Goal: Task Accomplishment & Management: Complete application form

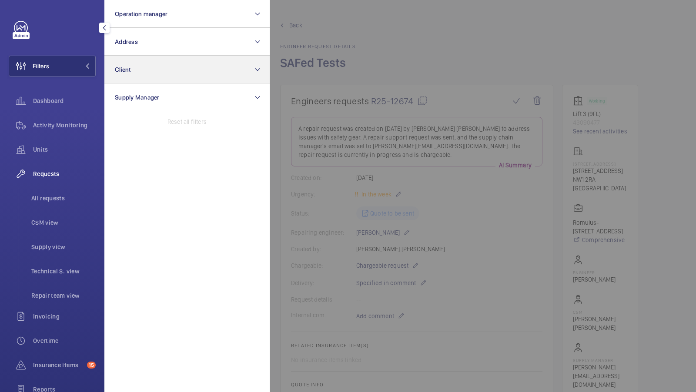
scroll to position [300, 0]
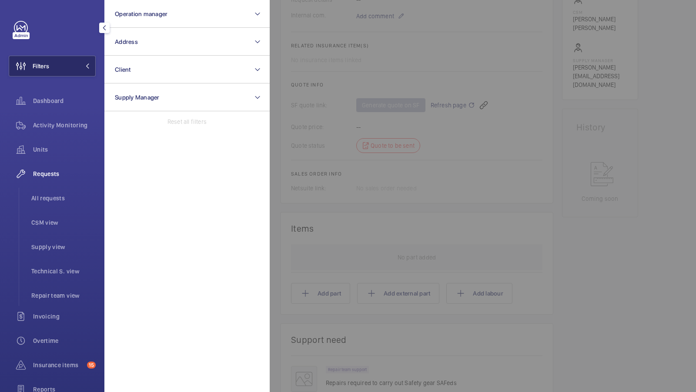
click at [57, 71] on button "Filters" at bounding box center [52, 66] width 87 height 21
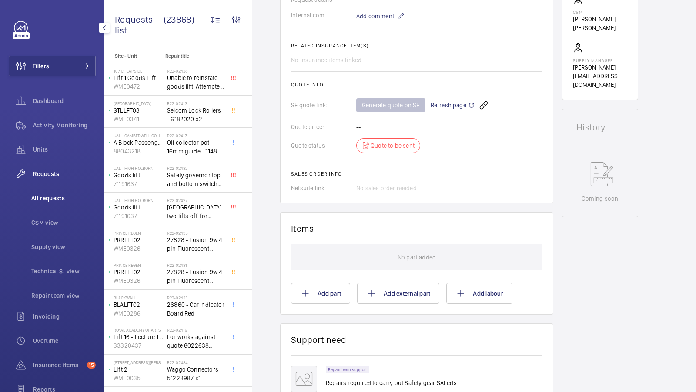
click at [43, 195] on span "All requests" at bounding box center [63, 198] width 64 height 9
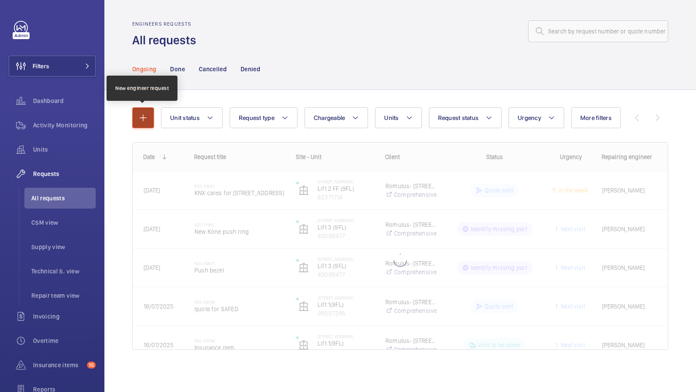
click at [137, 123] on button "button" at bounding box center [143, 117] width 22 height 21
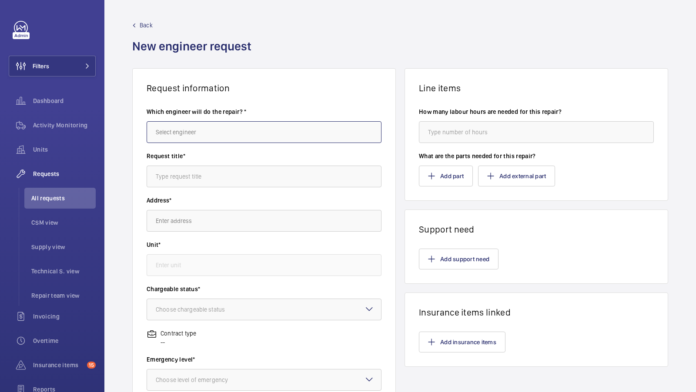
click at [194, 137] on input "text" at bounding box center [264, 132] width 235 height 22
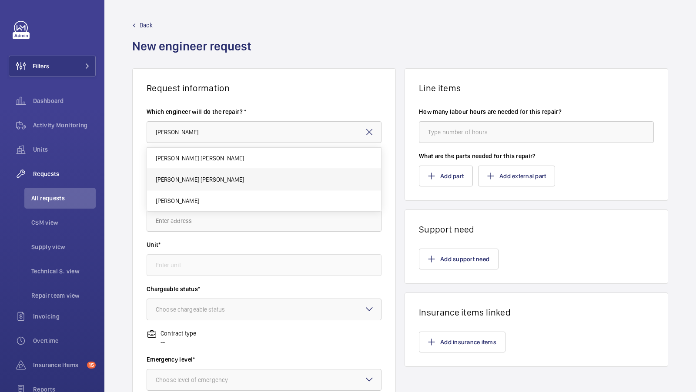
click at [173, 175] on span "[PERSON_NAME] [PERSON_NAME]" at bounding box center [200, 179] width 89 height 9
type input "[PERSON_NAME] [PERSON_NAME]"
click at [177, 183] on input "text" at bounding box center [264, 177] width 235 height 22
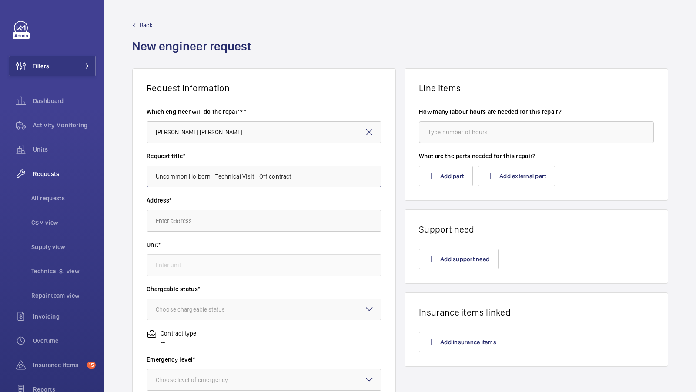
type input "Uncommon Holborn - Technical Visit - Off contract"
click at [168, 231] on input "text" at bounding box center [264, 221] width 235 height 22
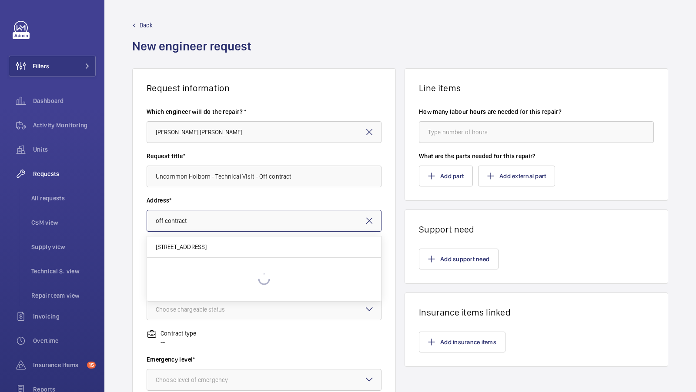
type input "Off Contract Repair Off contract - see notes in description, XXXX LONDON"
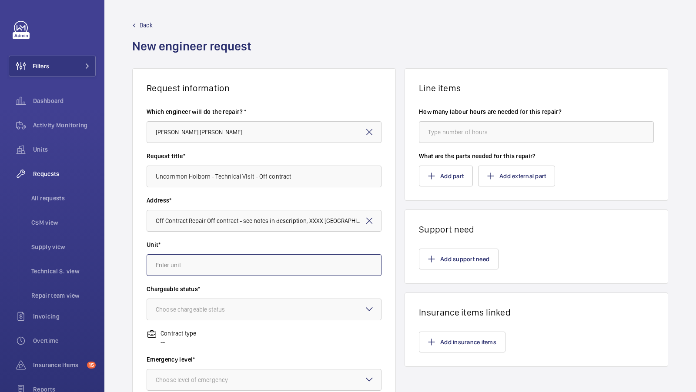
click at [179, 266] on input "text" at bounding box center [264, 265] width 235 height 22
click at [235, 307] on mat-option "97359413 - Lift - Off Contract" at bounding box center [264, 312] width 234 height 21
type input "97359413 - Lift - Off Contract"
click at [223, 307] on div "Choose chargeable status" at bounding box center [201, 309] width 91 height 9
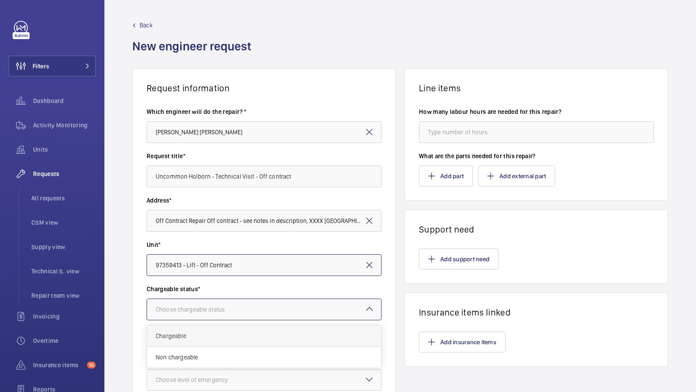
click at [184, 332] on span "Chargeable" at bounding box center [264, 336] width 217 height 9
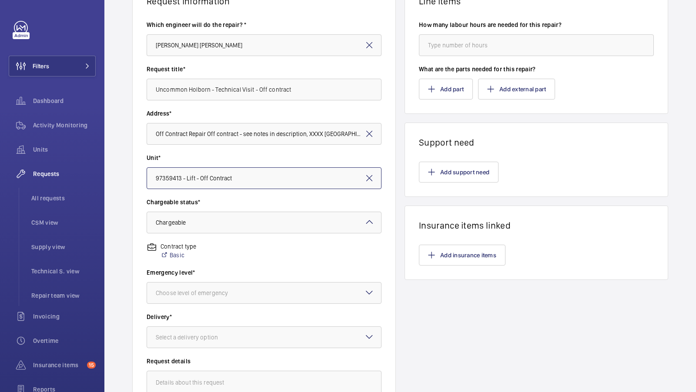
scroll to position [163, 0]
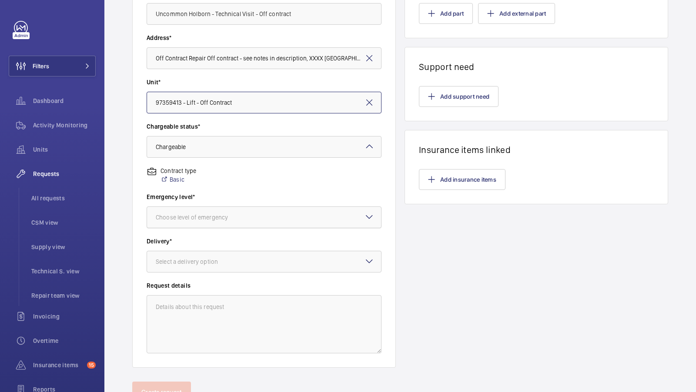
click at [213, 213] on div "Choose level of emergency" at bounding box center [264, 217] width 234 height 9
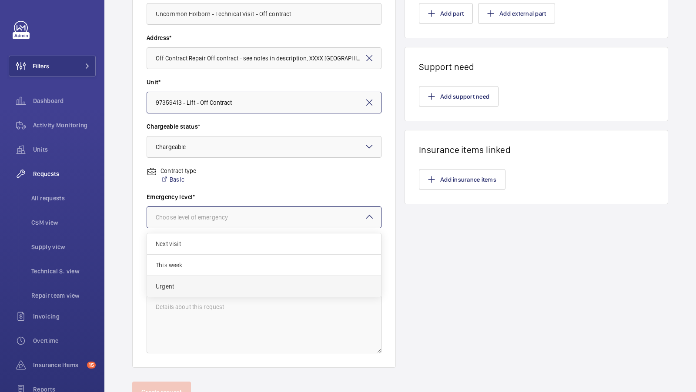
click at [182, 288] on span "Urgent" at bounding box center [264, 286] width 217 height 9
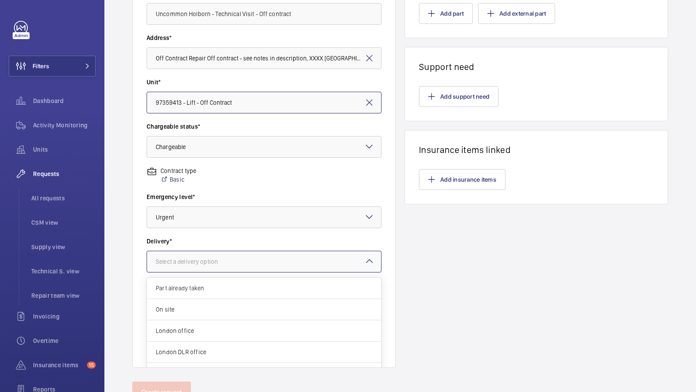
click at [213, 263] on div "Select a delivery option" at bounding box center [198, 261] width 84 height 9
click at [195, 357] on div "Specified in comment" at bounding box center [264, 364] width 234 height 21
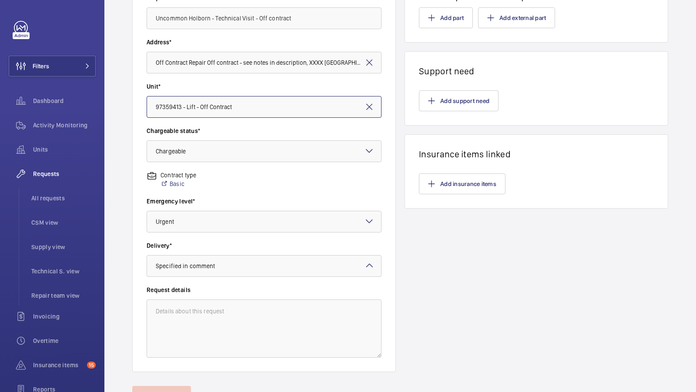
scroll to position [200, 0]
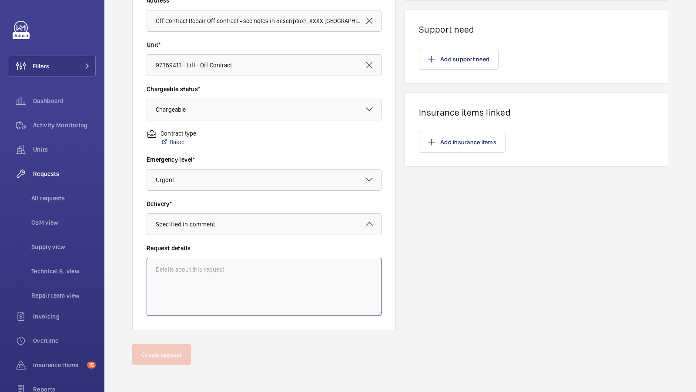
click at [226, 276] on textarea at bounding box center [264, 287] width 235 height 58
click at [206, 269] on textarea "Ash from I-Care" at bounding box center [264, 287] width 235 height 58
click at [180, 270] on textarea "Ash from I-Care" at bounding box center [264, 287] width 235 height 58
click at [167, 266] on textarea "Ash (I-Care)" at bounding box center [264, 287] width 235 height 58
click at [220, 274] on textarea "Ash (I-Care)" at bounding box center [264, 287] width 235 height 58
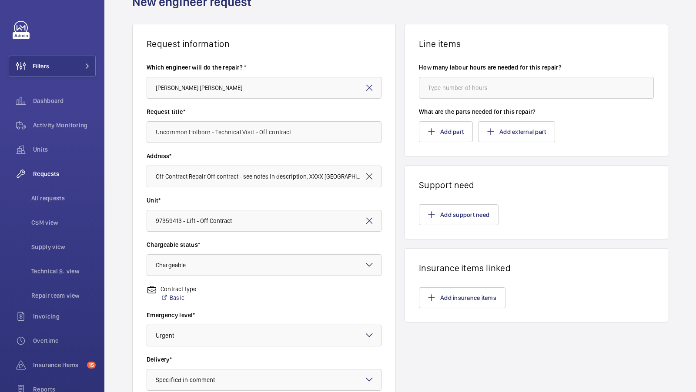
scroll to position [54, 0]
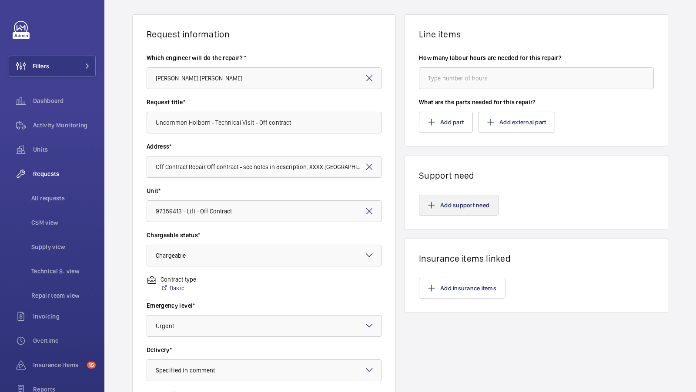
type textarea "Ash (I-Care) site visit to investigate destination controls."
click at [470, 211] on button "Add support need" at bounding box center [459, 205] width 80 height 21
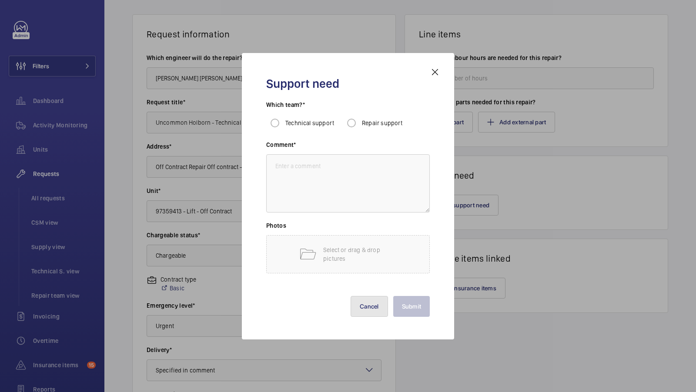
click at [379, 309] on button "Cancel" at bounding box center [368, 306] width 37 height 21
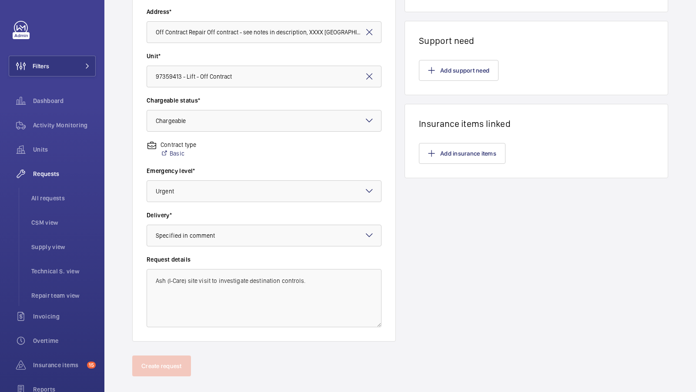
scroll to position [200, 0]
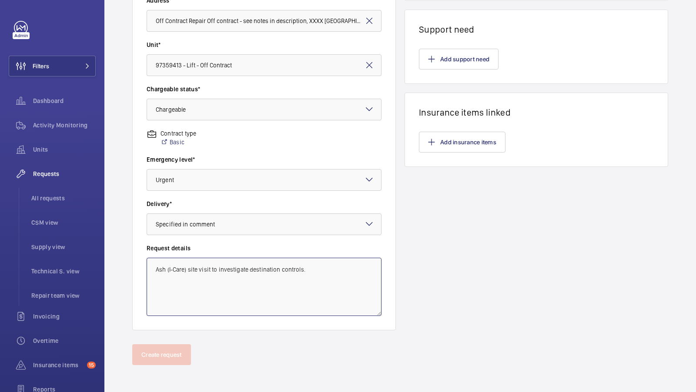
drag, startPoint x: 330, startPoint y: 271, endPoint x: 156, endPoint y: 267, distance: 174.0
click at [156, 267] on textarea "Ash (I-Care) site visit to investigate destination controls." at bounding box center [264, 287] width 235 height 58
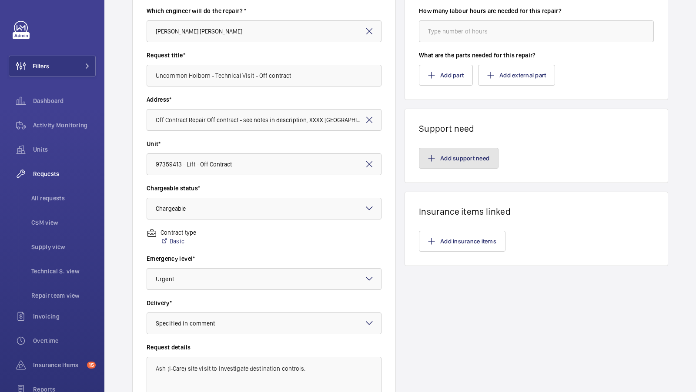
click at [467, 161] on button "Add support need" at bounding box center [459, 158] width 80 height 21
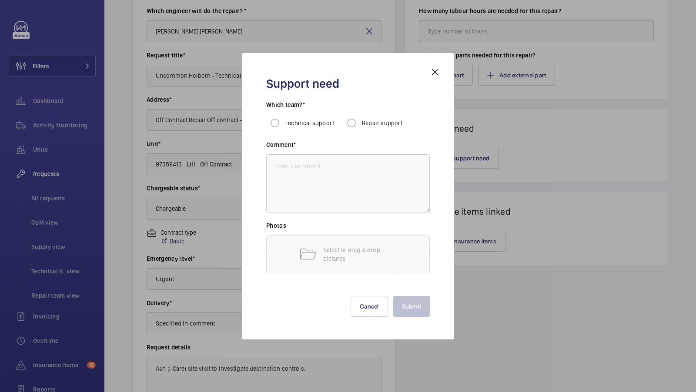
click at [295, 120] on span "Technical support" at bounding box center [309, 123] width 49 height 7
click at [283, 120] on input "Technical support" at bounding box center [274, 122] width 17 height 17
radio input "true"
click at [306, 161] on textarea at bounding box center [347, 183] width 163 height 58
paste textarea "Ash (I-Care) site visit to investigate destination controls."
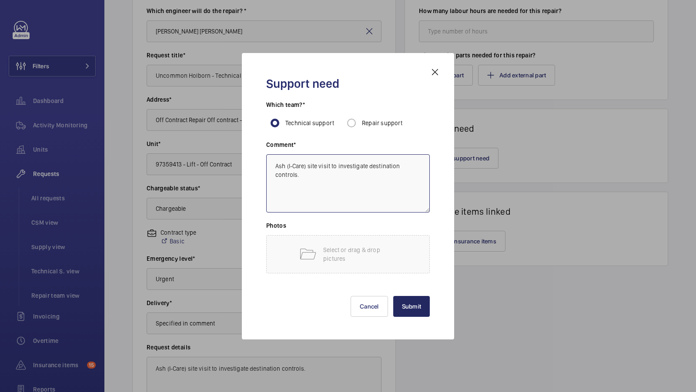
type textarea "Ash (I-Care) site visit to investigate destination controls."
click at [419, 307] on button "Submit" at bounding box center [411, 306] width 37 height 21
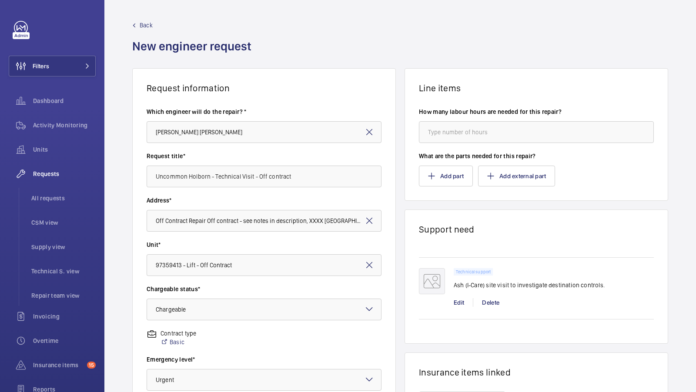
scroll to position [200, 0]
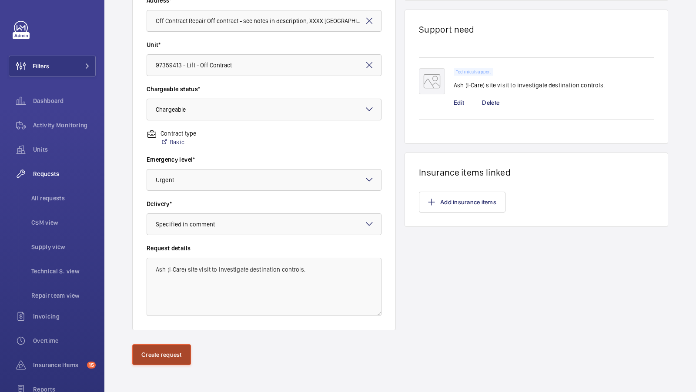
click at [160, 354] on button "Create request" at bounding box center [161, 354] width 59 height 21
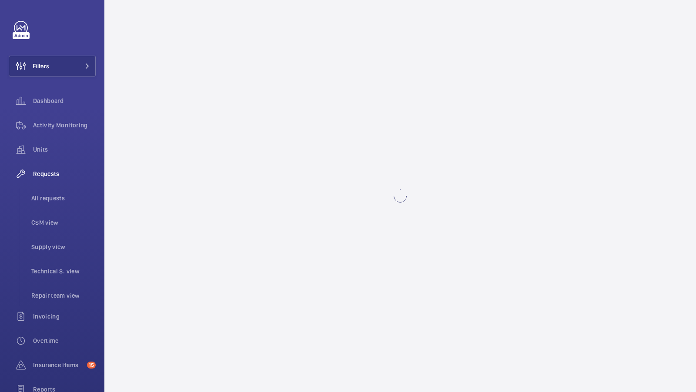
scroll to position [0, 0]
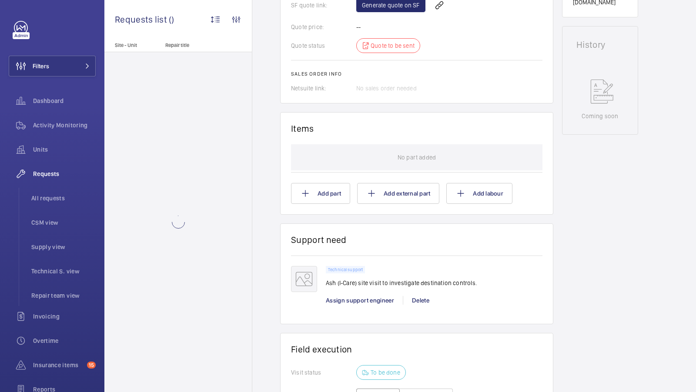
scroll to position [459, 0]
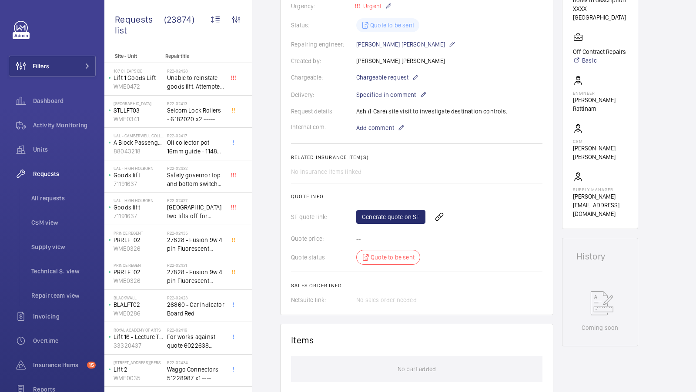
scroll to position [190, 0]
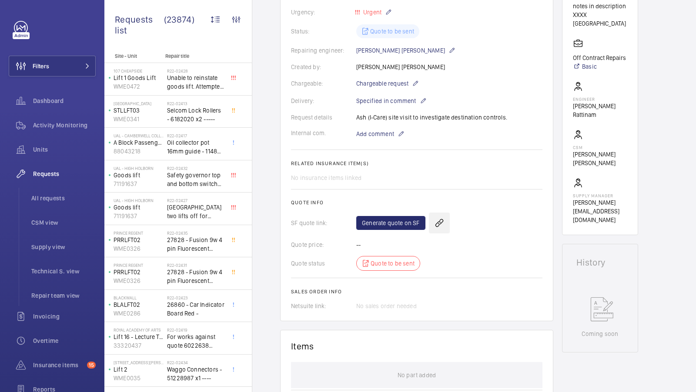
click at [430, 220] on wm-front-icon-button at bounding box center [439, 223] width 21 height 21
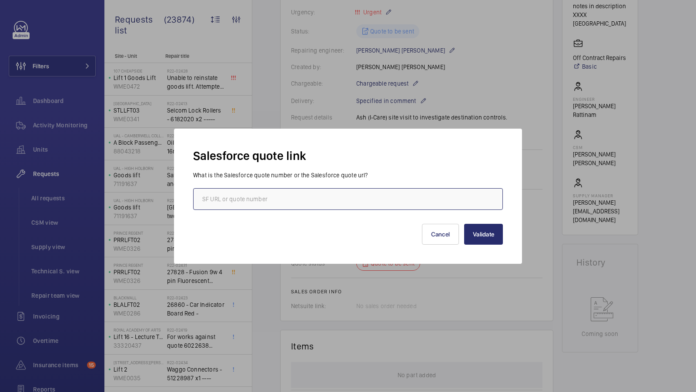
click at [303, 190] on input "text" at bounding box center [348, 199] width 310 height 22
paste input "https://wemaintain.lightning.force.com/lightning/r/Quote/0Q0SZ000009AJsE0AW/view"
type input "https://wemaintain.lightning.force.com/lightning/r/Quote/0Q0SZ000009AJsE0AW/view"
click at [482, 238] on button "Validate" at bounding box center [483, 234] width 39 height 21
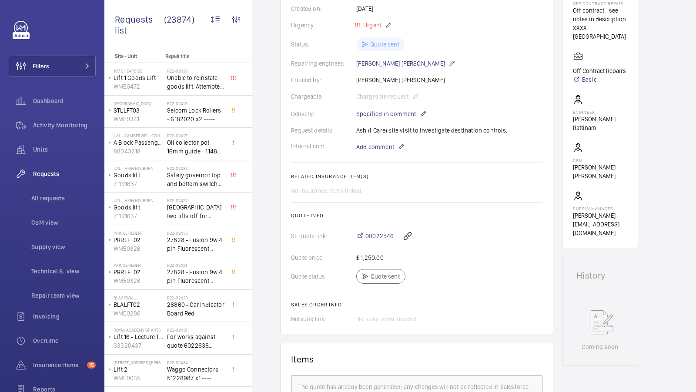
scroll to position [0, 0]
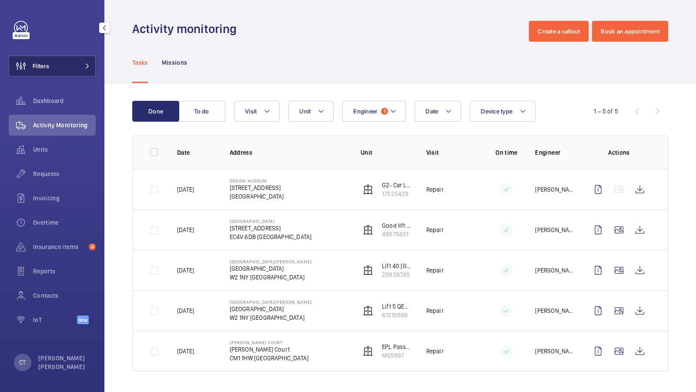
click at [75, 67] on button "Filters" at bounding box center [52, 66] width 87 height 21
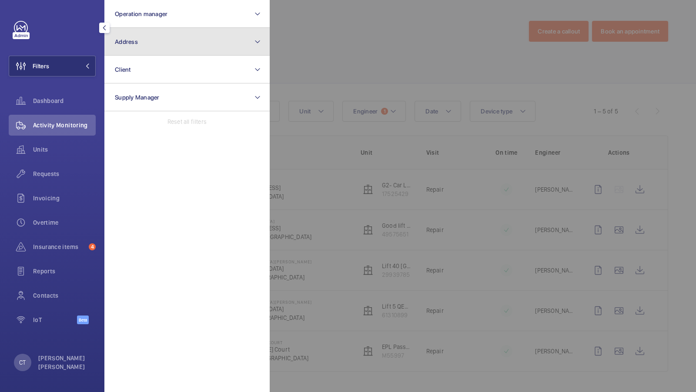
click at [152, 42] on button "Address" at bounding box center [186, 42] width 165 height 28
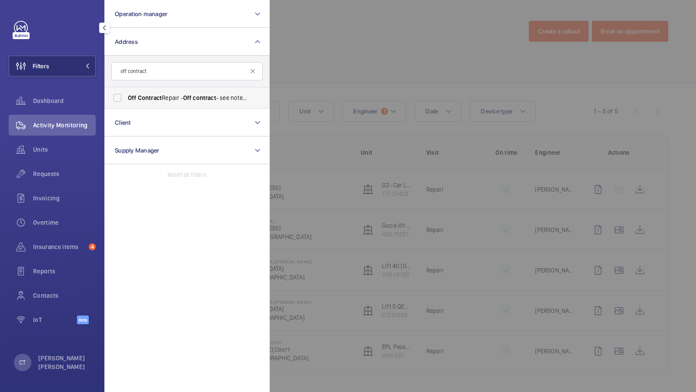
type input "off contract"
click at [164, 104] on label "Off Contract Repair - Off contract - see notes in description, LONDON XXXX" at bounding box center [180, 97] width 151 height 21
click at [126, 104] on input "Off Contract Repair - Off contract - see notes in description, LONDON XXXX" at bounding box center [117, 97] width 17 height 17
checkbox input "true"
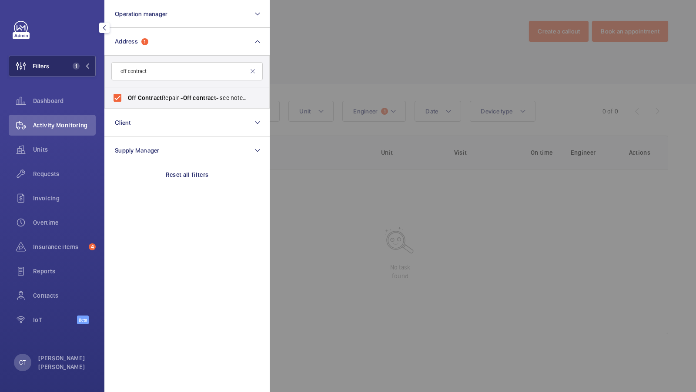
click at [70, 64] on span "1" at bounding box center [74, 66] width 10 height 7
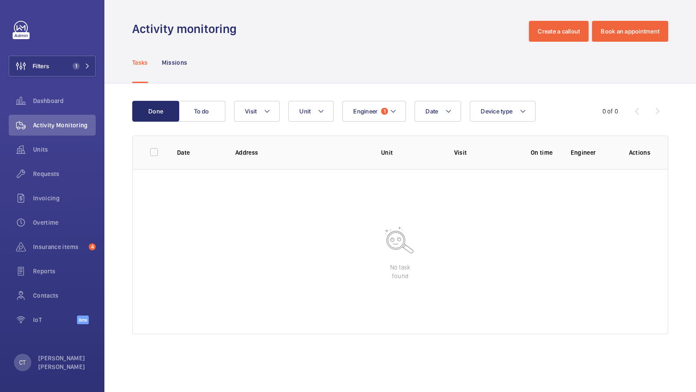
click at [362, 91] on div "Done To do Date Engineer 1 Unit Device type Visit 0 of 0 Date Address Unit Visi…" at bounding box center [399, 219] width 591 height 272
click at [362, 107] on button "Engineer 1" at bounding box center [373, 111] width 63 height 21
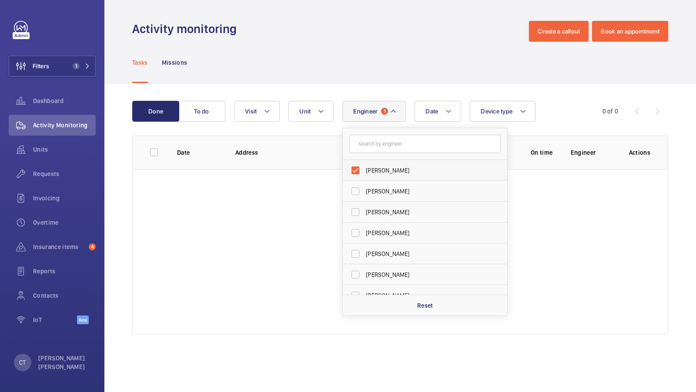
click at [377, 167] on span "Jack Rousell" at bounding box center [426, 170] width 120 height 9
click at [364, 167] on input "Jack Rousell" at bounding box center [355, 170] width 17 height 17
checkbox input "false"
click at [70, 70] on button "Filters 1" at bounding box center [52, 66] width 87 height 21
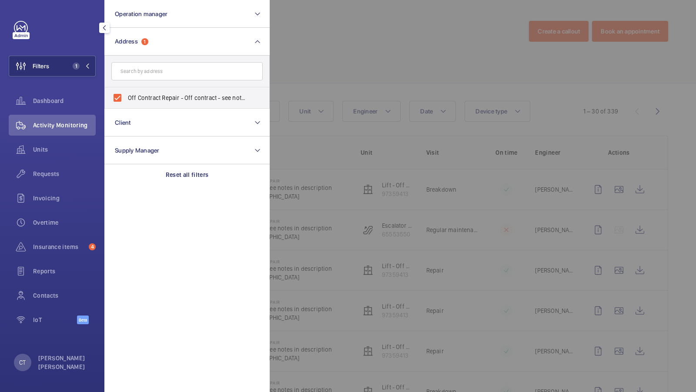
click at [396, 70] on div at bounding box center [618, 196] width 696 height 392
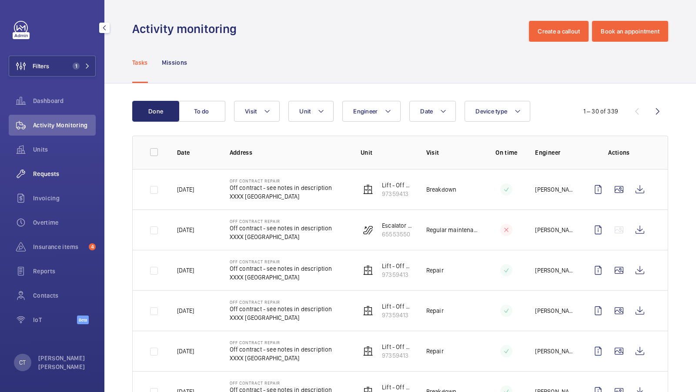
click at [38, 170] on span "Requests" at bounding box center [64, 174] width 63 height 9
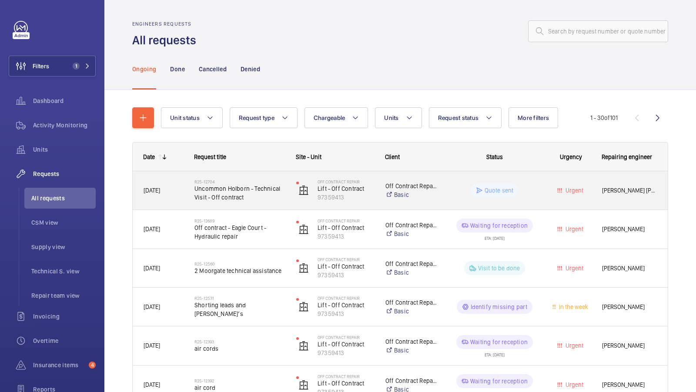
click at [238, 195] on span "Uncommon Holborn - Technical Visit - Off contract" at bounding box center [239, 192] width 90 height 17
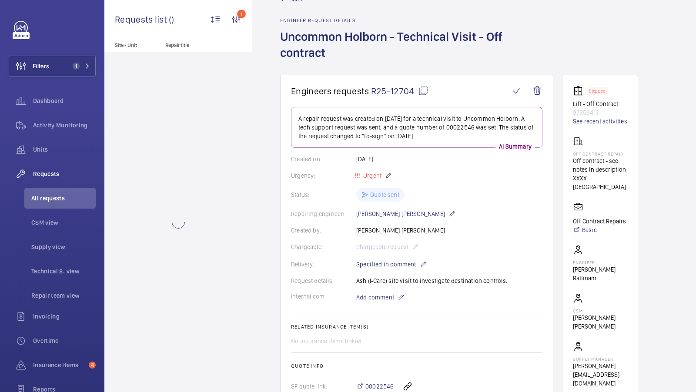
scroll to position [27, 0]
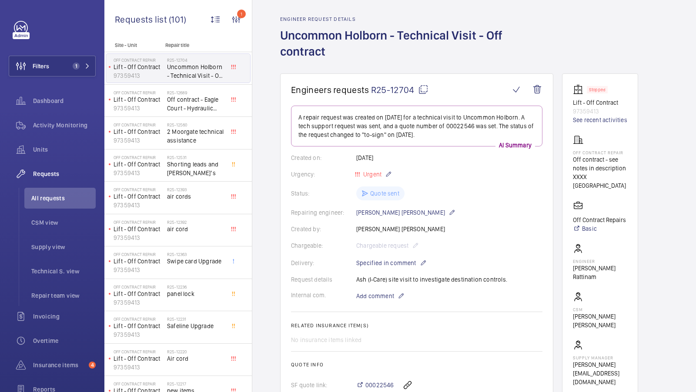
click at [422, 87] on mat-icon at bounding box center [423, 89] width 10 height 10
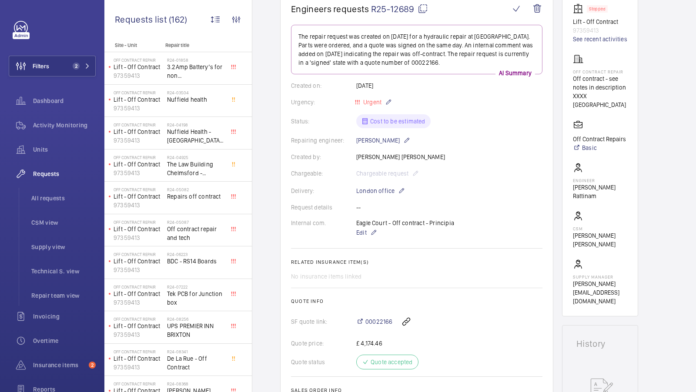
scroll to position [107, 0]
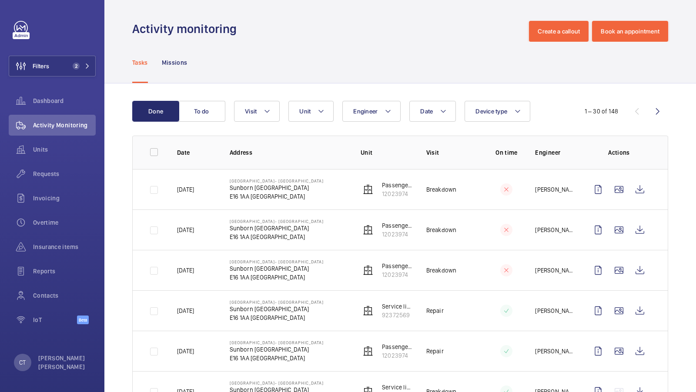
scroll to position [5, 0]
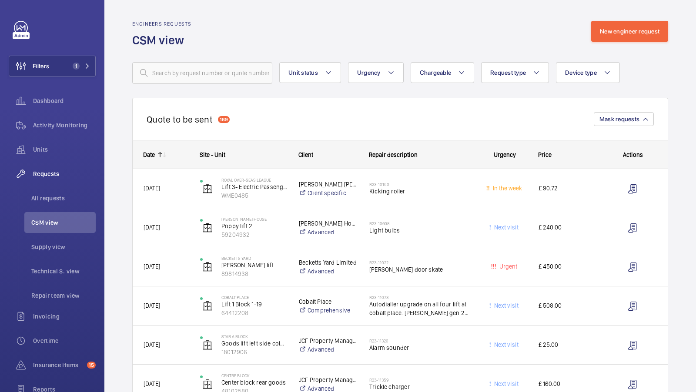
scroll to position [1549, 0]
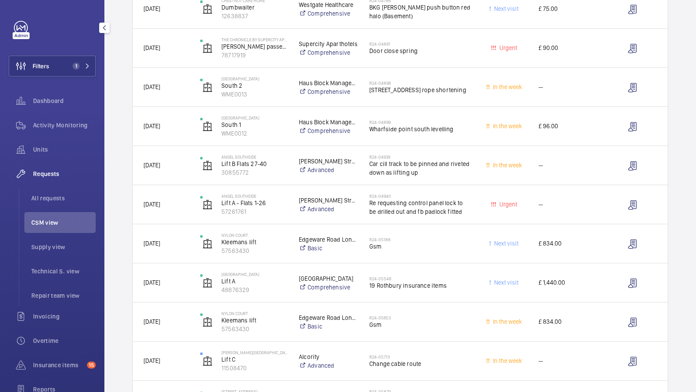
drag, startPoint x: 46, startPoint y: 151, endPoint x: 86, endPoint y: 53, distance: 105.7
click at [46, 151] on span "Units" at bounding box center [64, 149] width 63 height 9
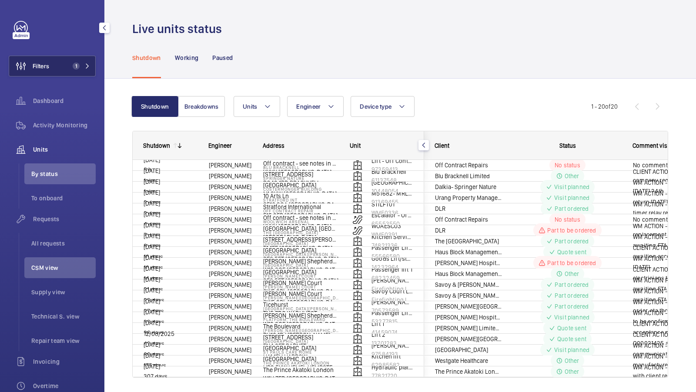
click at [81, 64] on span "1" at bounding box center [79, 66] width 21 height 7
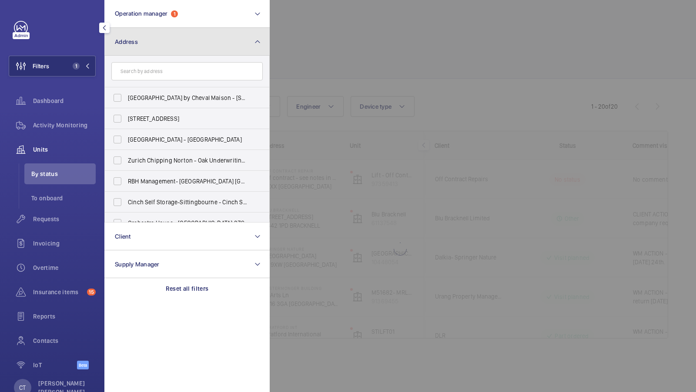
click at [211, 42] on button "Address" at bounding box center [186, 42] width 165 height 28
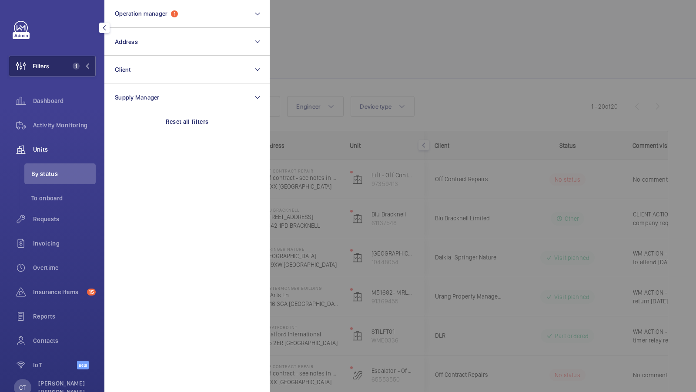
click at [71, 62] on button "Filters 1" at bounding box center [52, 66] width 87 height 21
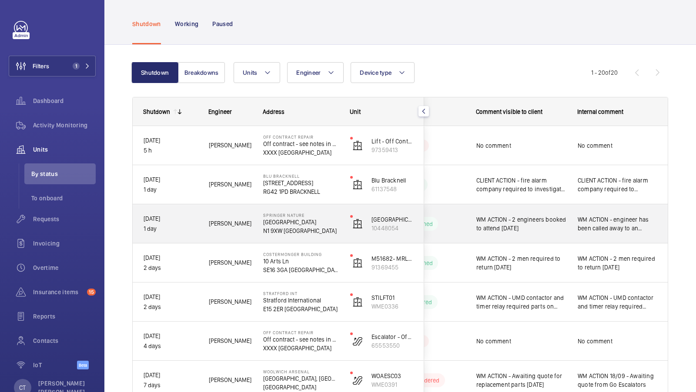
scroll to position [35, 0]
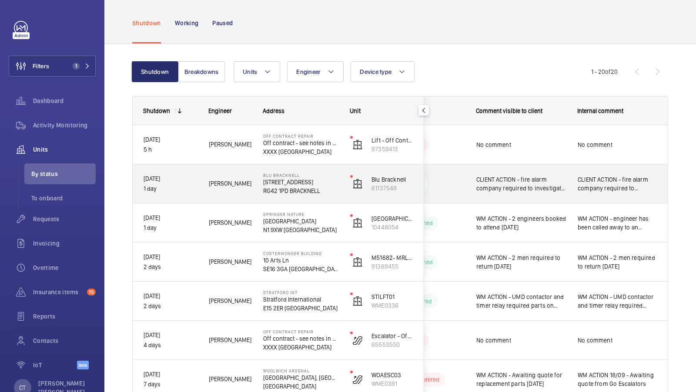
click at [603, 183] on span "CLIENT ACTION - fire alarm company required to investigate issues reported [DAT…" at bounding box center [617, 183] width 80 height 17
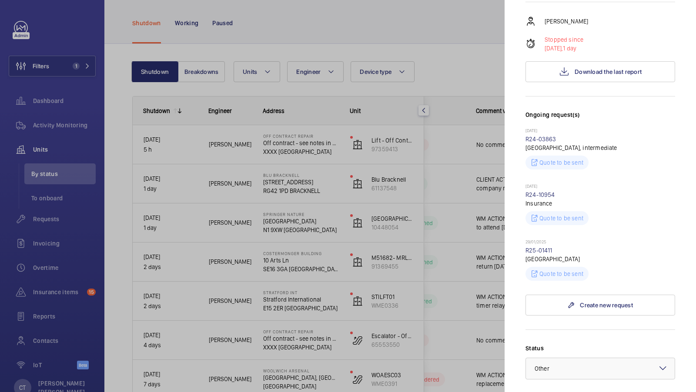
scroll to position [27, 0]
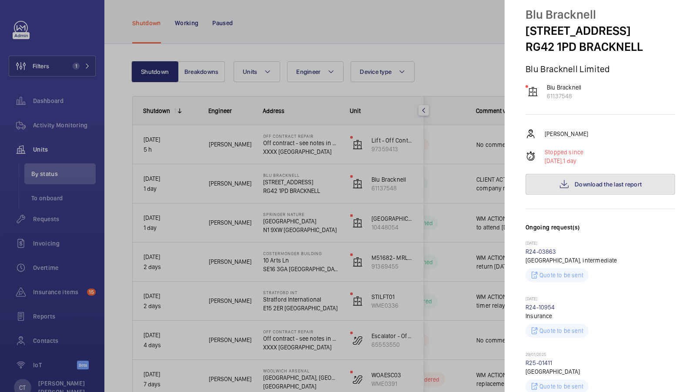
click at [594, 179] on button "Download the last report" at bounding box center [600, 184] width 150 height 21
